Goal: Information Seeking & Learning: Check status

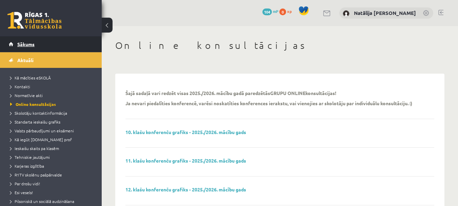
click at [65, 41] on link "Sākums" at bounding box center [51, 44] width 84 height 16
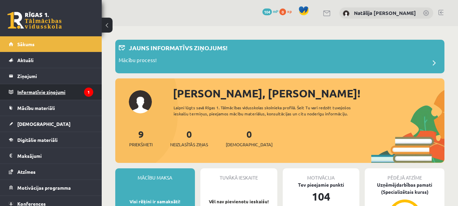
click at [65, 87] on legend "Informatīvie ziņojumi 1" at bounding box center [55, 92] width 76 height 16
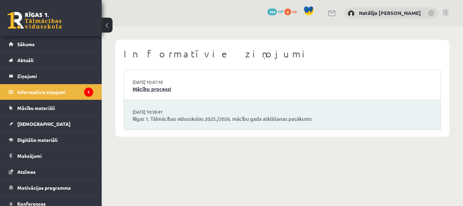
click at [144, 85] on link "Mācību process!" at bounding box center [281, 89] width 299 height 8
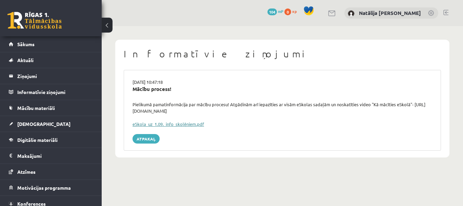
click at [177, 122] on link "eSkola_uz_1.09._info_skolēniem.pdf" at bounding box center [167, 124] width 71 height 6
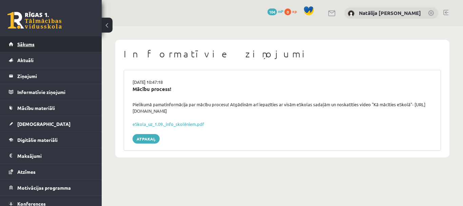
click at [22, 47] on link "Sākums" at bounding box center [51, 44] width 84 height 16
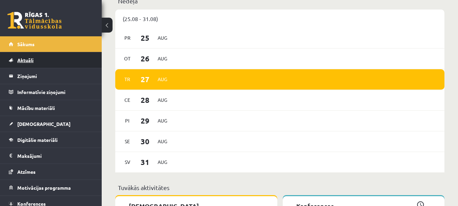
click at [29, 59] on span "Aktuāli" at bounding box center [25, 60] width 16 height 6
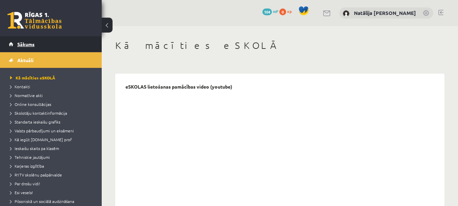
click at [25, 44] on span "Sākums" at bounding box center [25, 44] width 17 height 6
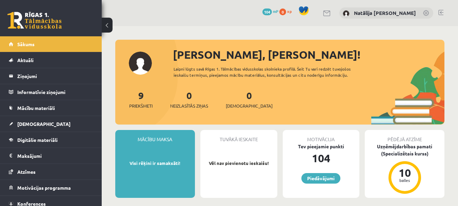
click at [405, 8] on div "Natālija [PERSON_NAME]" at bounding box center [386, 13] width 94 height 12
click at [427, 11] on link at bounding box center [426, 13] width 7 height 7
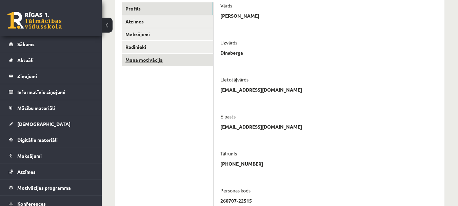
scroll to position [92, 0]
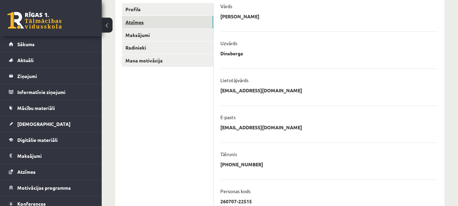
click at [137, 23] on link "Atzīmes" at bounding box center [167, 22] width 91 height 13
